Goal: Information Seeking & Learning: Learn about a topic

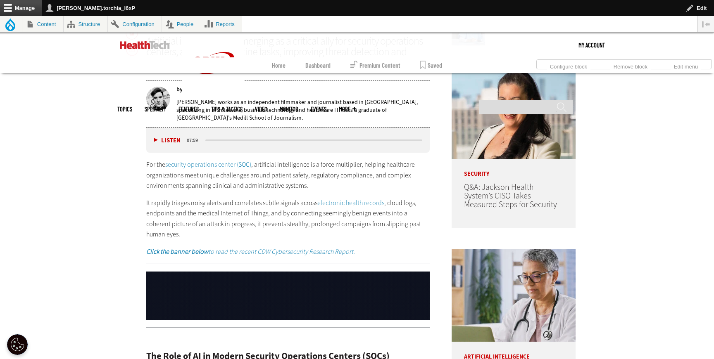
scroll to position [480, 0]
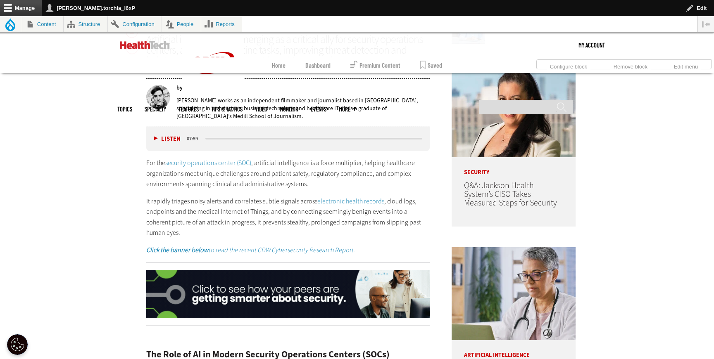
click at [219, 164] on link "security operations center (SOC)" at bounding box center [208, 163] width 86 height 9
click at [361, 199] on link "electronic health records" at bounding box center [350, 201] width 67 height 9
click at [274, 246] on em "Click the banner below to read the recent CDW Cybersecurity Research Report." at bounding box center [250, 250] width 209 height 9
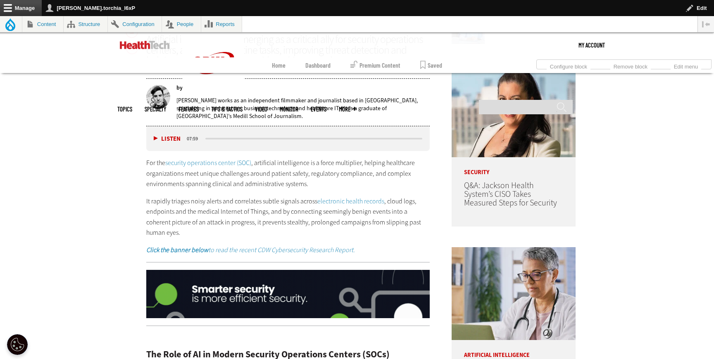
click at [330, 271] on img at bounding box center [287, 294] width 283 height 49
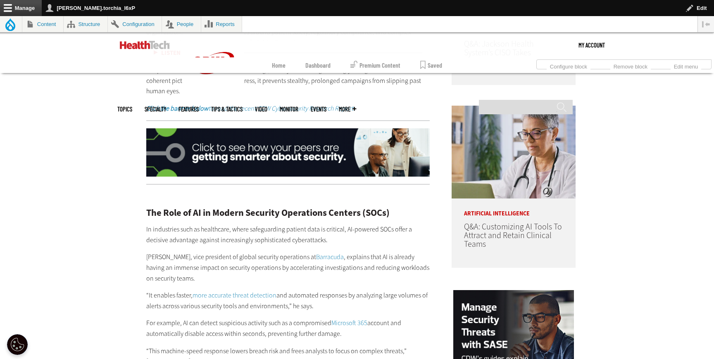
scroll to position [693, 0]
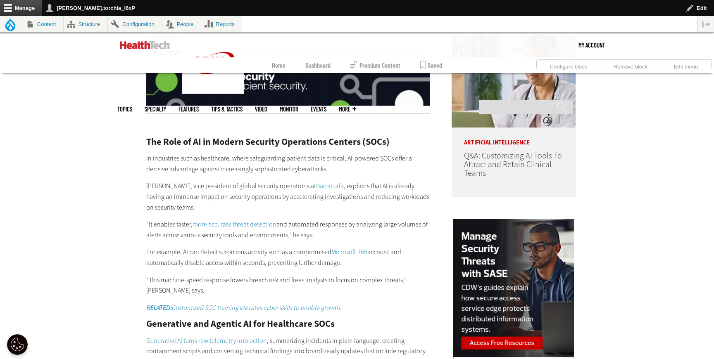
click at [318, 182] on link "Barracuda" at bounding box center [330, 186] width 28 height 9
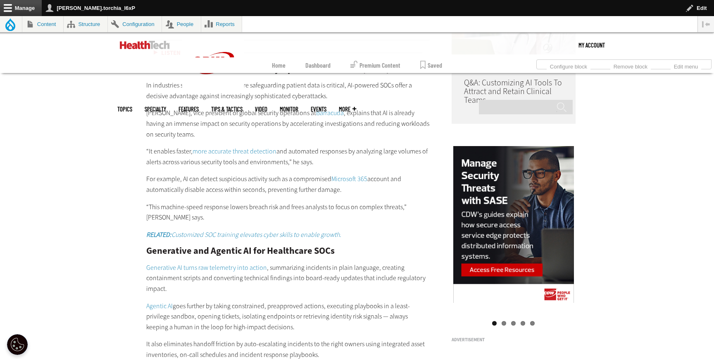
scroll to position [773, 0]
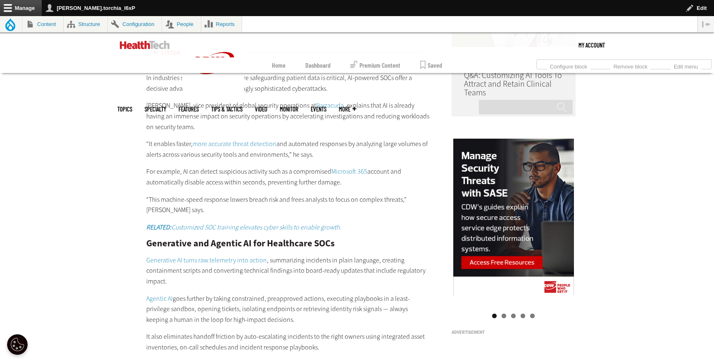
click at [221, 140] on link "more accurate threat detection" at bounding box center [234, 144] width 84 height 9
click at [354, 167] on link "Microsoft 365" at bounding box center [349, 171] width 36 height 9
click at [225, 223] on em "RELATED: Customized SOC training elevates cyber skills to enable growth." at bounding box center [243, 227] width 195 height 9
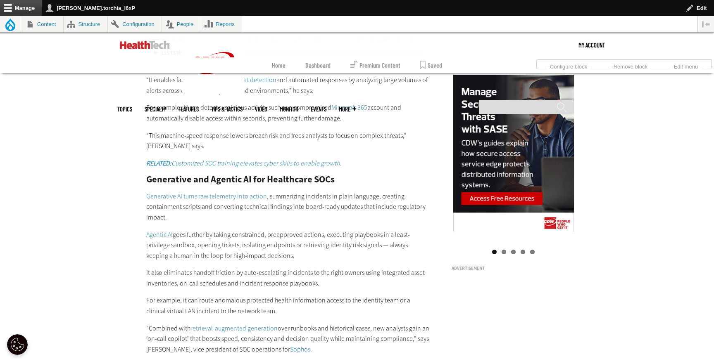
scroll to position [843, 0]
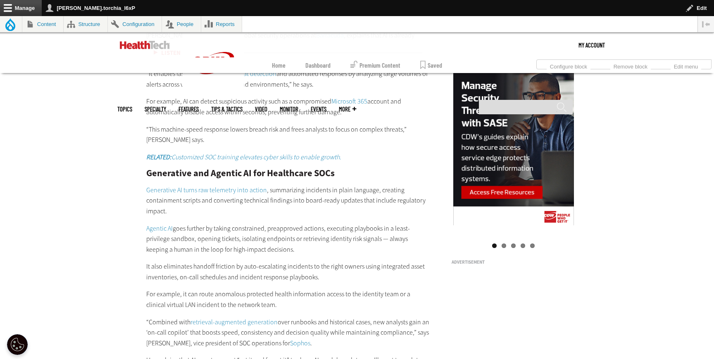
click at [196, 186] on link "Generative AI turns raw telemetry into action" at bounding box center [206, 190] width 121 height 9
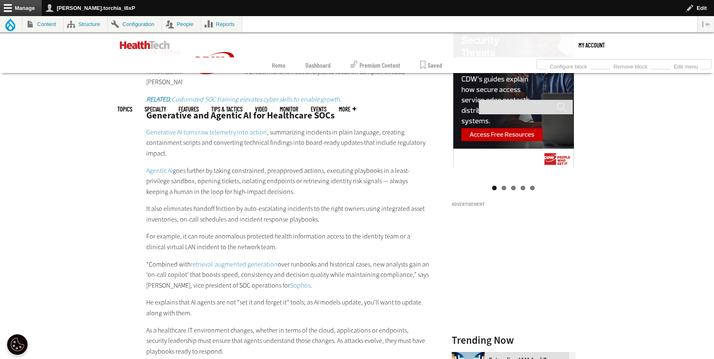
scroll to position [907, 0]
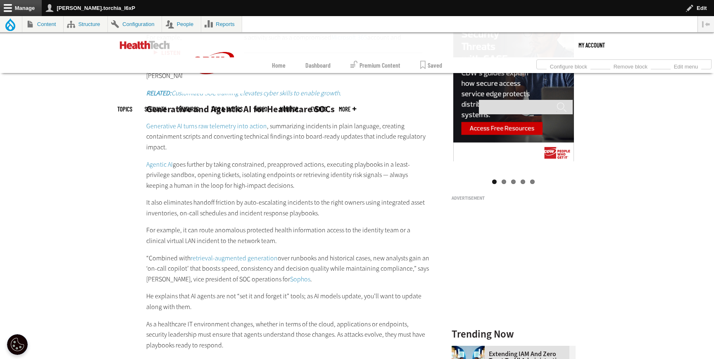
click at [153, 160] on link "Agentic AI" at bounding box center [159, 164] width 26 height 9
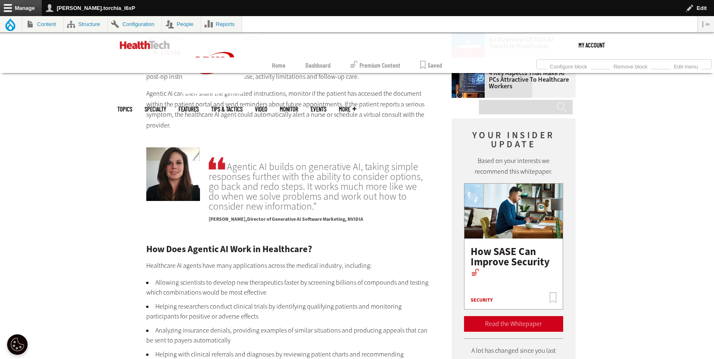
scroll to position [1102, 0]
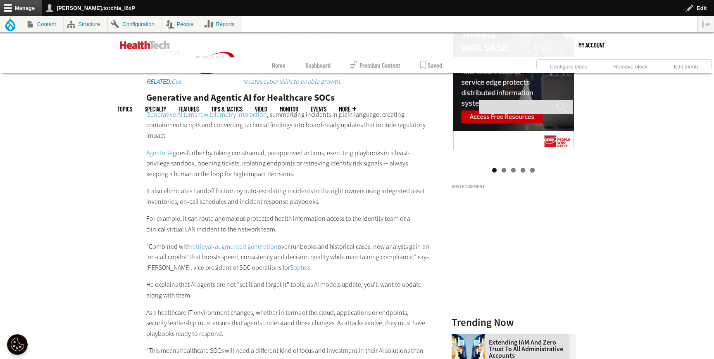
scroll to position [924, 0]
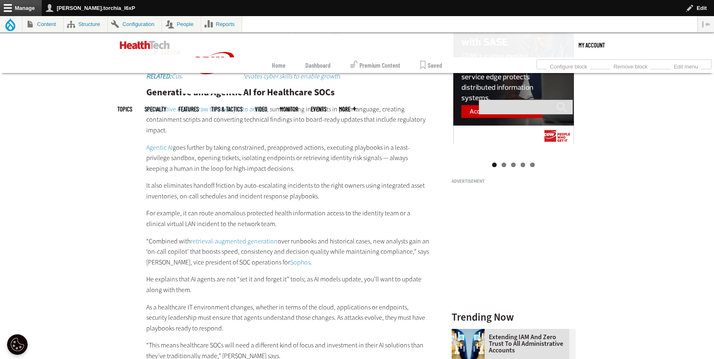
click at [211, 237] on link "retrieval-augmented generation" at bounding box center [233, 241] width 87 height 9
click at [290, 258] on link "Sophos" at bounding box center [300, 262] width 20 height 9
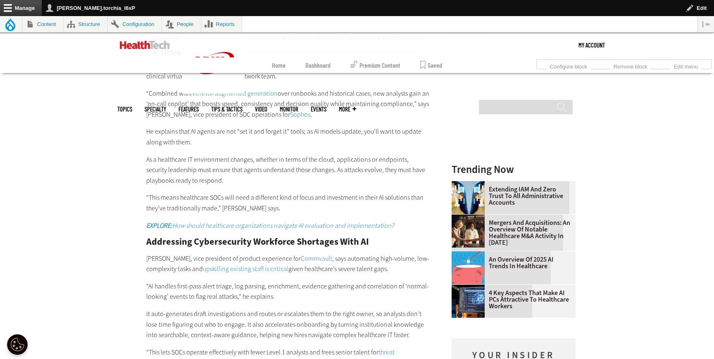
scroll to position [1078, 0]
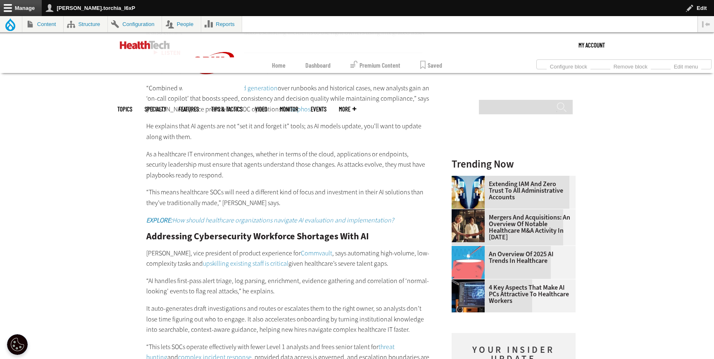
click at [244, 216] on em "EXPLORE: How should healthcare organizations navigate AI evaluation and impleme…" at bounding box center [269, 220] width 247 height 9
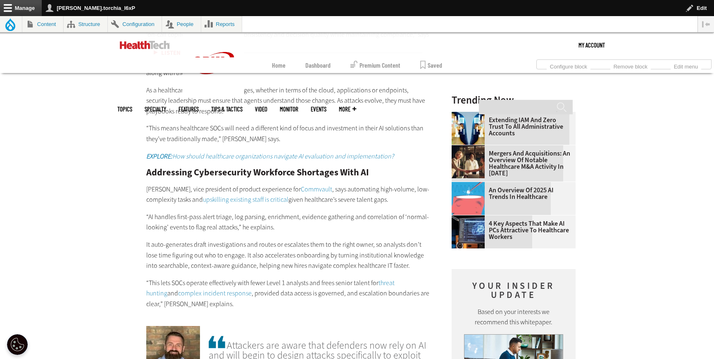
scroll to position [1155, 0]
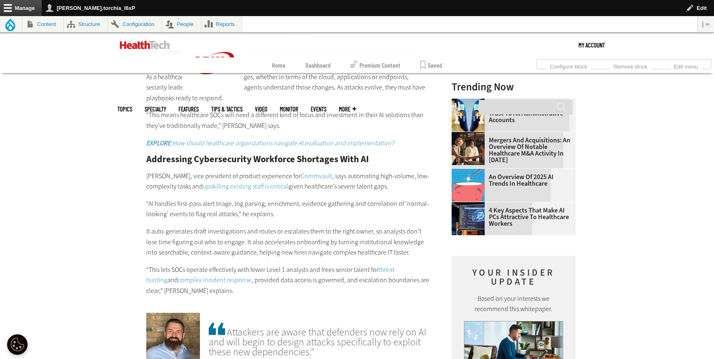
click at [314, 172] on link "Commvault" at bounding box center [316, 176] width 31 height 9
click at [254, 182] on link "upskilling existing staff is critical" at bounding box center [245, 186] width 85 height 9
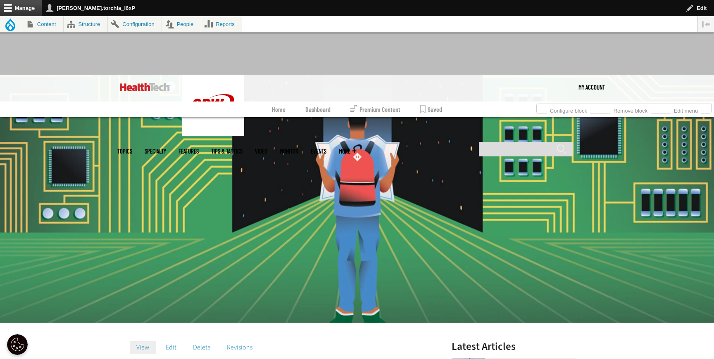
scroll to position [21, 0]
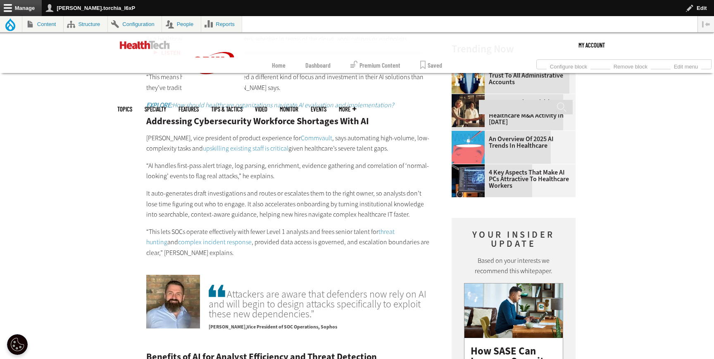
scroll to position [1205, 0]
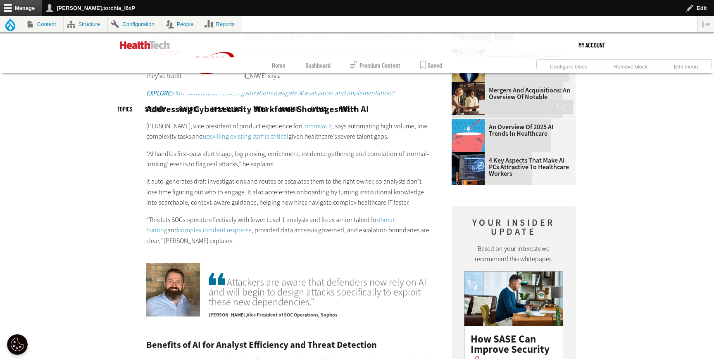
click at [183, 226] on link "complex incident response" at bounding box center [215, 230] width 74 height 9
click at [394, 216] on link "threat hunting" at bounding box center [270, 225] width 248 height 19
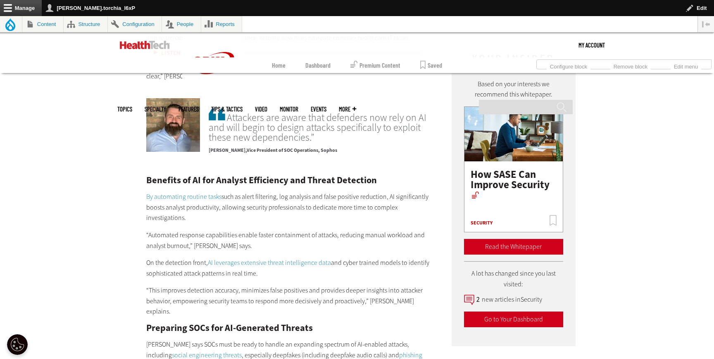
scroll to position [1369, 0]
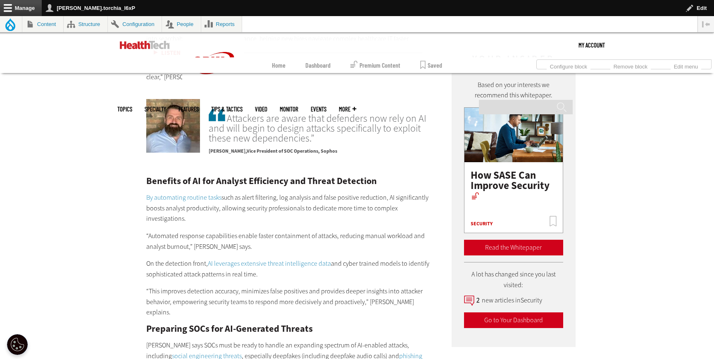
click at [191, 193] on link "By automating routine tasks" at bounding box center [183, 197] width 75 height 9
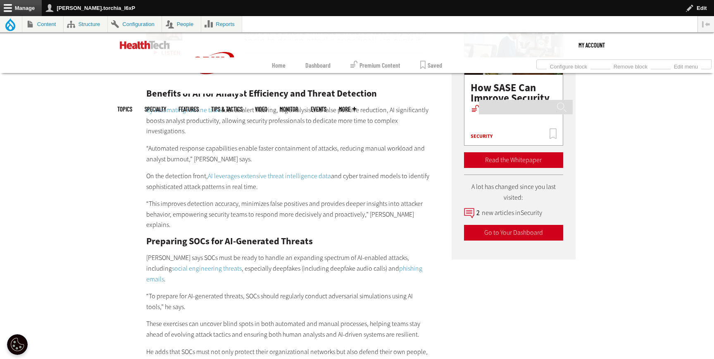
scroll to position [1460, 0]
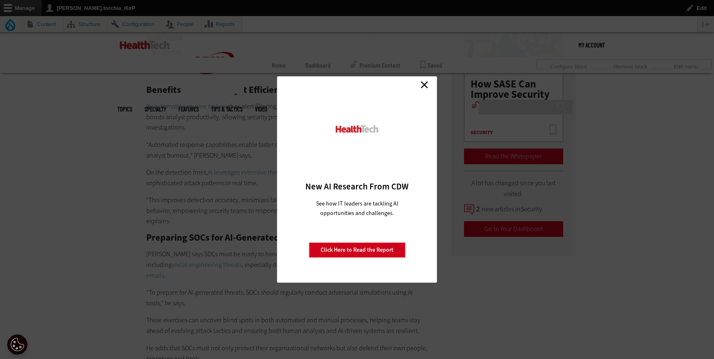
click at [427, 83] on link "Close" at bounding box center [424, 84] width 12 height 12
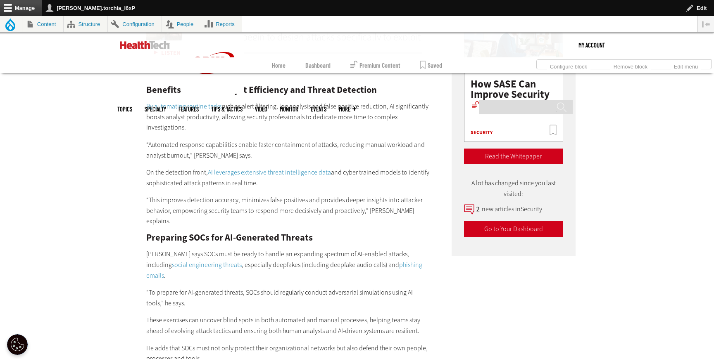
click at [273, 168] on link "AI leverages extensive threat intelligence data" at bounding box center [269, 172] width 123 height 9
click at [242, 261] on link "social engineering threats" at bounding box center [207, 265] width 70 height 9
click at [368, 261] on link "phishing emails" at bounding box center [284, 270] width 276 height 19
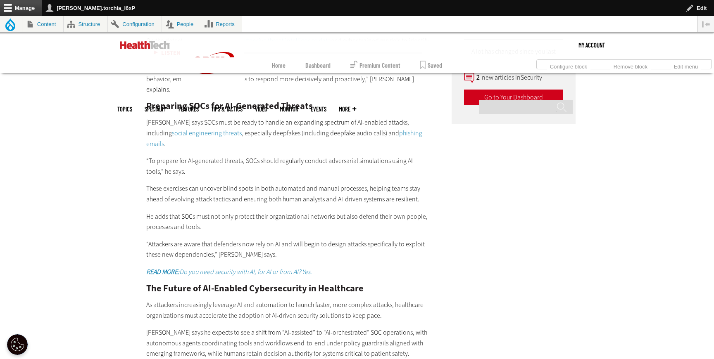
scroll to position [1593, 0]
click at [254, 267] on em "READ MORE: Do you need security with AI, for AI or from AI? Yes." at bounding box center [229, 271] width 166 height 9
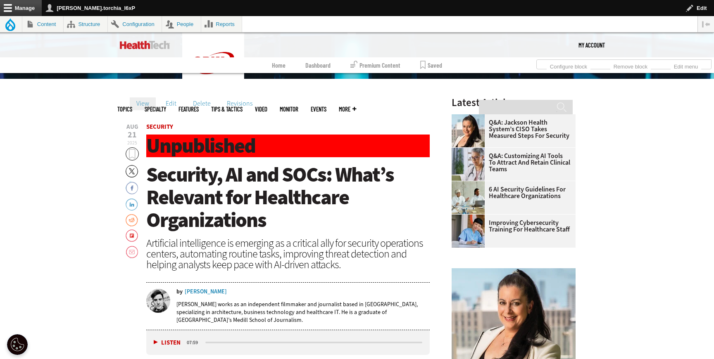
scroll to position [262, 0]
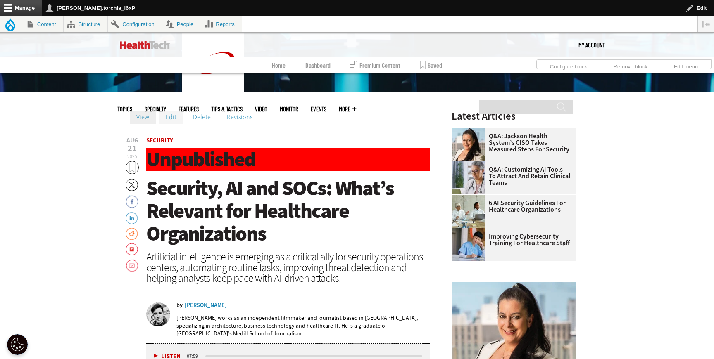
click at [170, 114] on link "Edit" at bounding box center [171, 117] width 24 height 12
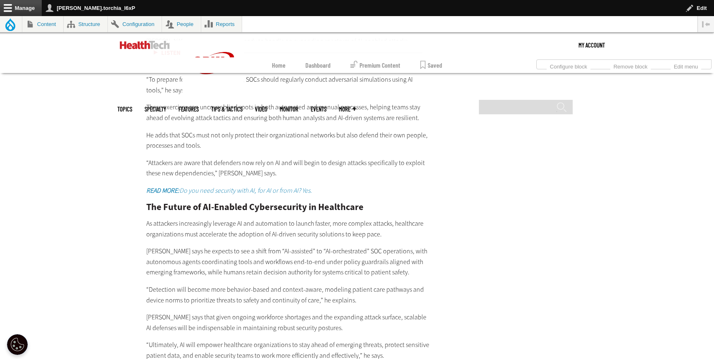
scroll to position [1628, 0]
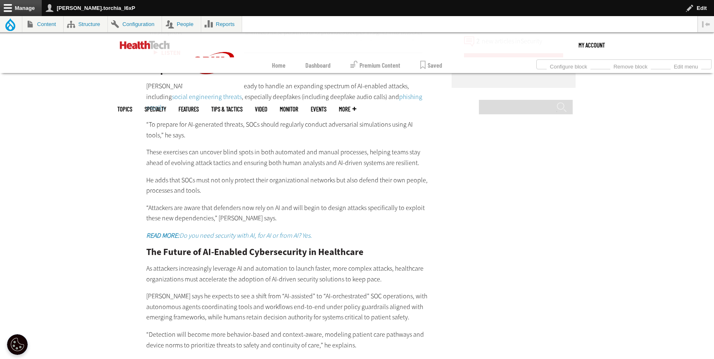
click at [195, 231] on em "READ MORE: Do you need security with AI, for AI or from AI? Yes." at bounding box center [229, 235] width 166 height 9
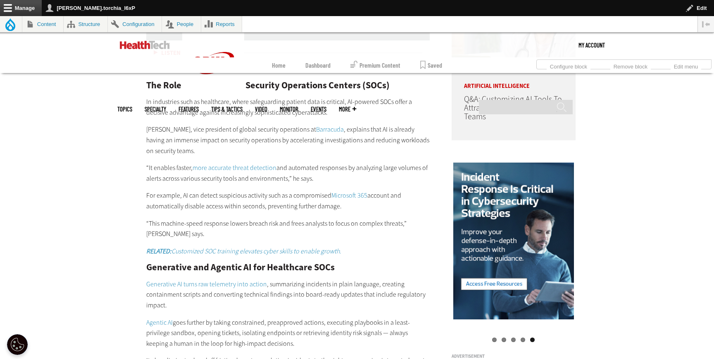
scroll to position [748, 0]
